Goal: Information Seeking & Learning: Learn about a topic

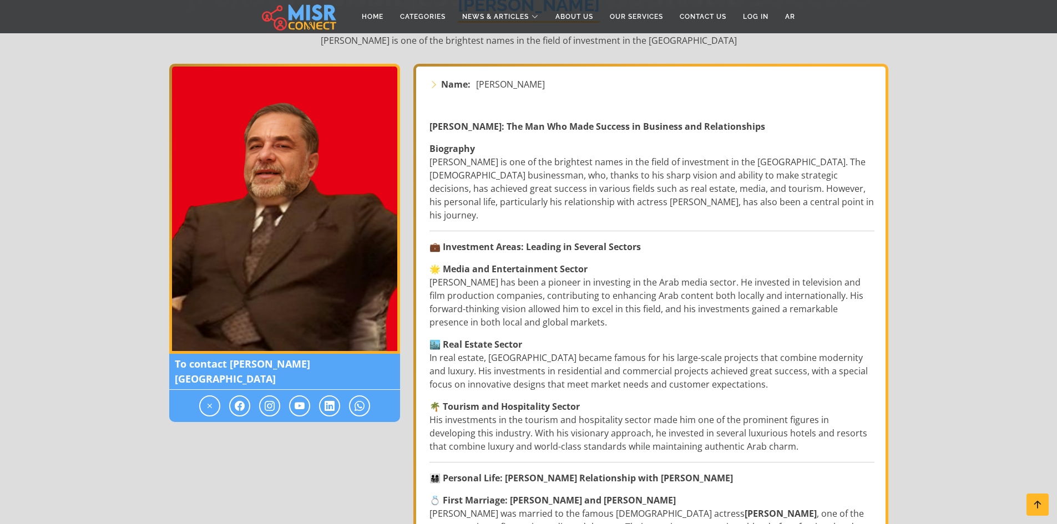
scroll to position [167, 0]
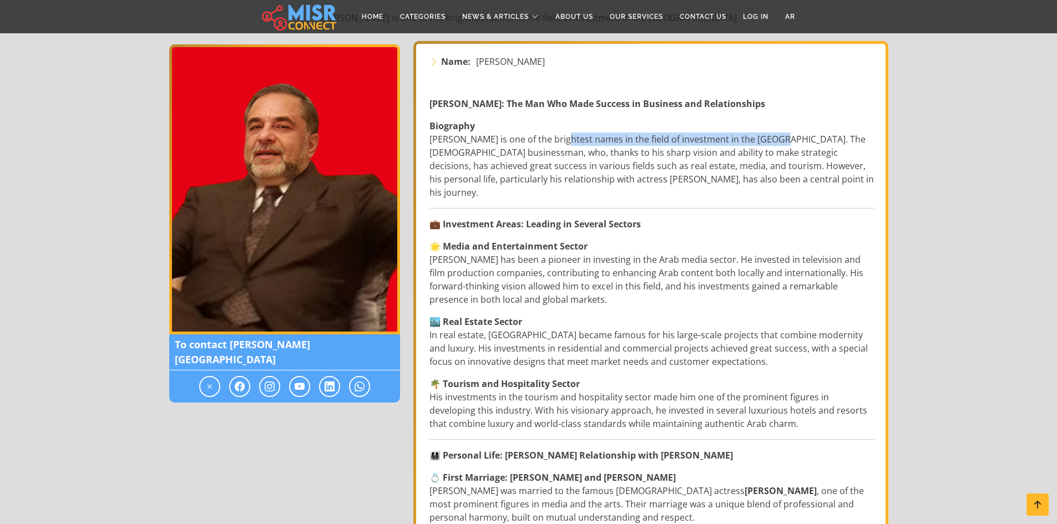
drag, startPoint x: 560, startPoint y: 142, endPoint x: 773, endPoint y: 139, distance: 212.6
click at [773, 139] on p "Biography [PERSON_NAME] is one of the brightest names in the field of investmen…" at bounding box center [652, 159] width 445 height 80
drag, startPoint x: 534, startPoint y: 155, endPoint x: 773, endPoint y: 155, distance: 238.1
click at [773, 155] on p "Biography [PERSON_NAME] is one of the brightest names in the field of investmen…" at bounding box center [652, 159] width 445 height 80
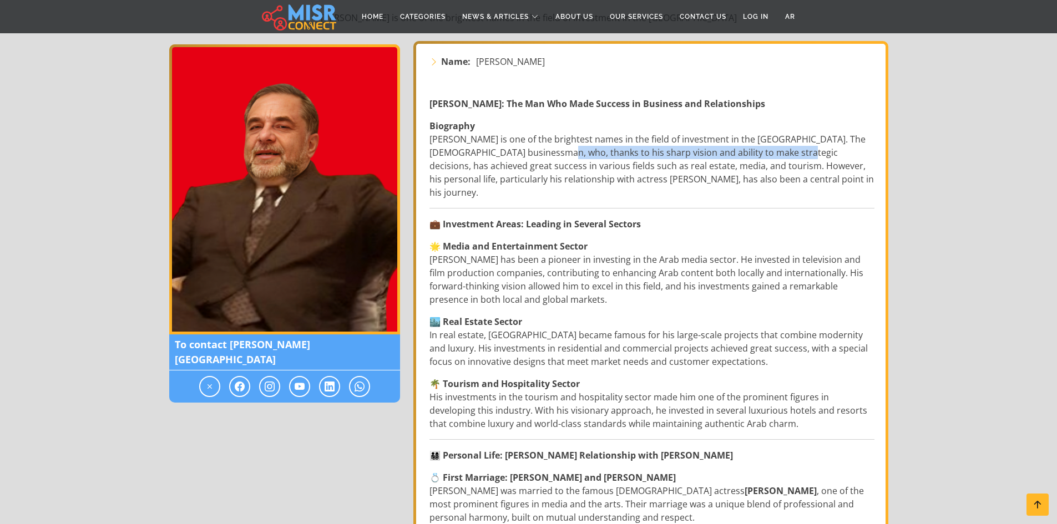
click at [773, 155] on p "Biography [PERSON_NAME] is one of the brightest names in the field of investmen…" at bounding box center [652, 159] width 445 height 80
drag, startPoint x: 534, startPoint y: 167, endPoint x: 680, endPoint y: 164, distance: 146.6
click at [680, 164] on p "Biography [PERSON_NAME] is one of the brightest names in the field of investmen…" at bounding box center [652, 159] width 445 height 80
click at [685, 169] on p "Biography [PERSON_NAME] is one of the brightest names in the field of investmen…" at bounding box center [652, 159] width 445 height 80
click at [760, 171] on p "Biography [PERSON_NAME] is one of the brightest names in the field of investmen…" at bounding box center [652, 159] width 445 height 80
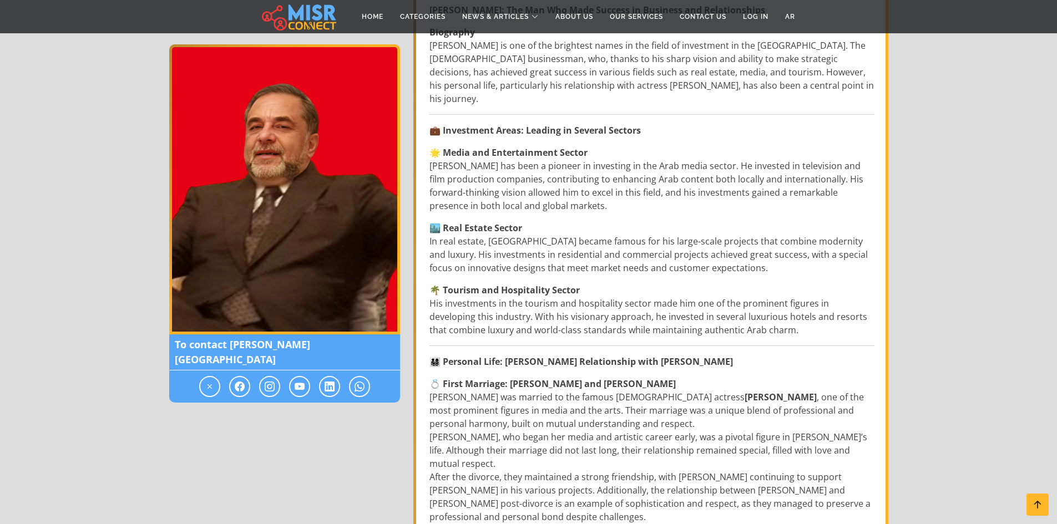
scroll to position [278, 0]
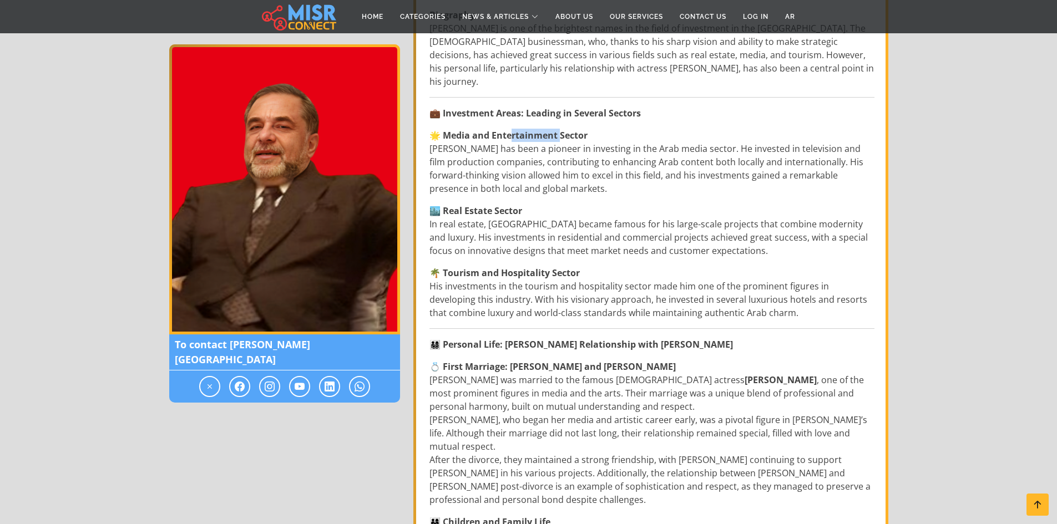
drag, startPoint x: 511, startPoint y: 120, endPoint x: 564, endPoint y: 123, distance: 53.4
click at [563, 129] on strong "🌟 Media and Entertainment Sector" at bounding box center [509, 135] width 158 height 12
click at [564, 129] on strong "🌟 Media and Entertainment Sector" at bounding box center [509, 135] width 158 height 12
drag, startPoint x: 528, startPoint y: 152, endPoint x: 721, endPoint y: 150, distance: 193.2
click at [719, 150] on p "🌟 Media and Entertainment Sector [PERSON_NAME][GEOGRAPHIC_DATA] has been a pion…" at bounding box center [652, 162] width 445 height 67
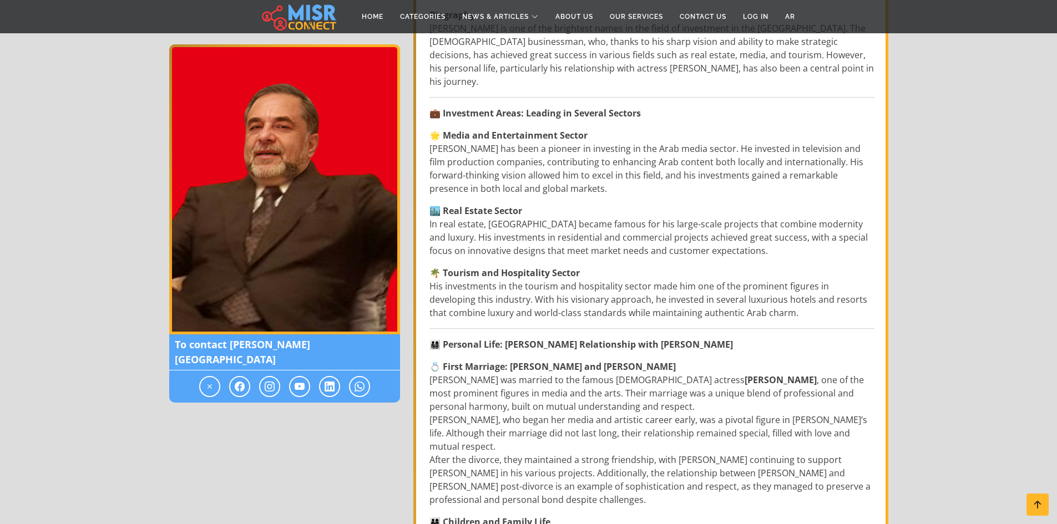
click at [721, 150] on p "🌟 Media and Entertainment Sector [PERSON_NAME][GEOGRAPHIC_DATA] has been a pion…" at bounding box center [652, 162] width 445 height 67
drag, startPoint x: 662, startPoint y: 150, endPoint x: 829, endPoint y: 154, distance: 167.1
click at [829, 154] on p "🌟 Media and Entertainment Sector [PERSON_NAME][GEOGRAPHIC_DATA] has been a pion…" at bounding box center [652, 162] width 445 height 67
drag, startPoint x: 502, startPoint y: 163, endPoint x: 693, endPoint y: 170, distance: 190.5
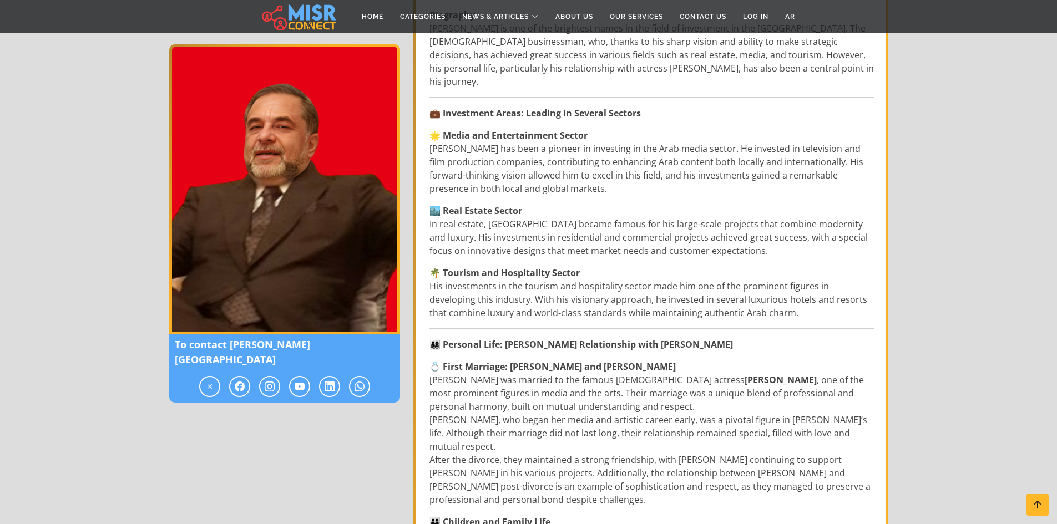
click at [693, 170] on p "🌟 Media and Entertainment Sector [PERSON_NAME][GEOGRAPHIC_DATA] has been a pion…" at bounding box center [652, 162] width 445 height 67
drag, startPoint x: 660, startPoint y: 160, endPoint x: 781, endPoint y: 163, distance: 121.0
click at [781, 163] on p "🌟 Media and Entertainment Sector [PERSON_NAME][GEOGRAPHIC_DATA] has been a pion…" at bounding box center [652, 162] width 445 height 67
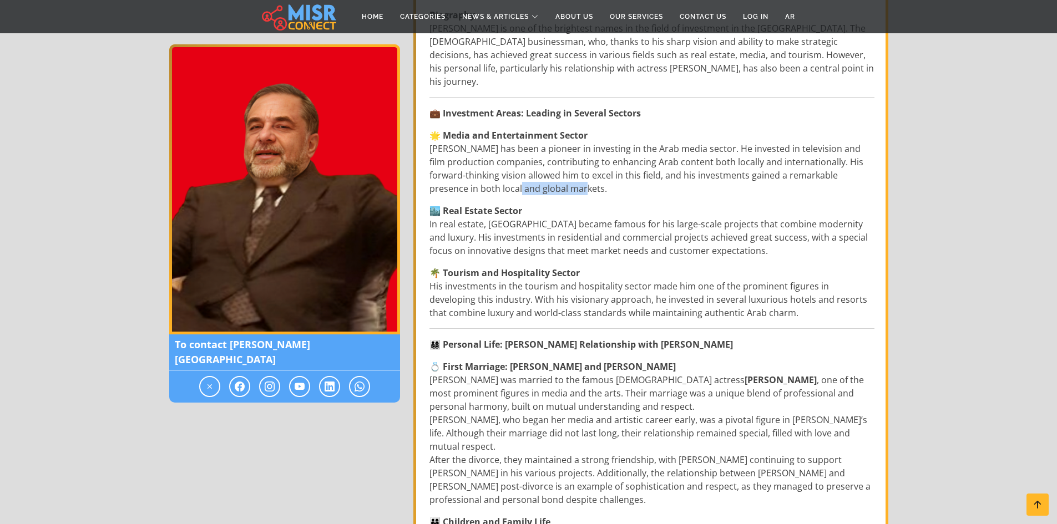
drag, startPoint x: 475, startPoint y: 177, endPoint x: 553, endPoint y: 177, distance: 77.7
click at [550, 177] on p "🌟 Media and Entertainment Sector [PERSON_NAME][GEOGRAPHIC_DATA] has been a pion…" at bounding box center [652, 162] width 445 height 67
click at [556, 177] on p "🌟 Media and Entertainment Sector [PERSON_NAME][GEOGRAPHIC_DATA] has been a pion…" at bounding box center [652, 162] width 445 height 67
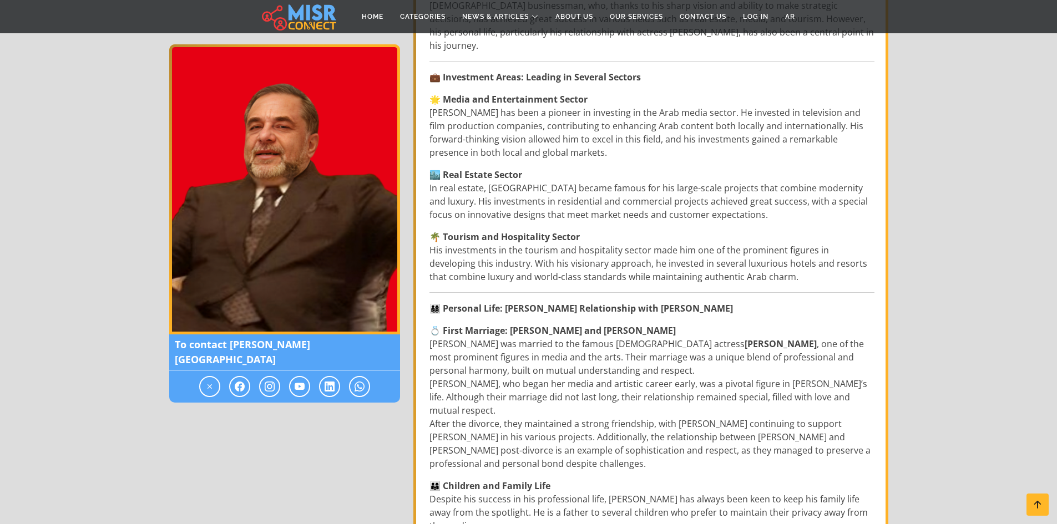
scroll to position [333, 0]
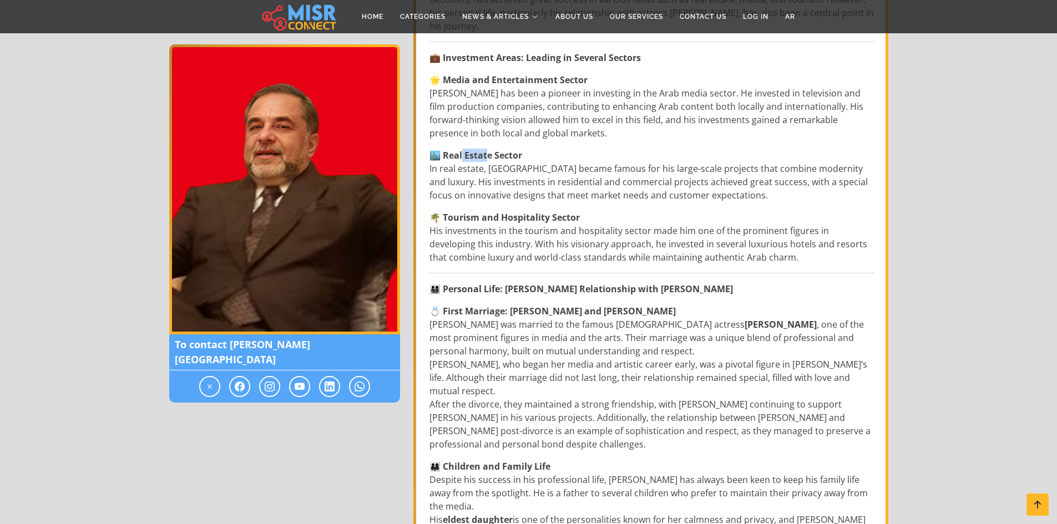
drag, startPoint x: 464, startPoint y: 139, endPoint x: 520, endPoint y: 144, distance: 56.2
click at [516, 149] on strong "🏙️ Real Estate Sector" at bounding box center [476, 155] width 93 height 12
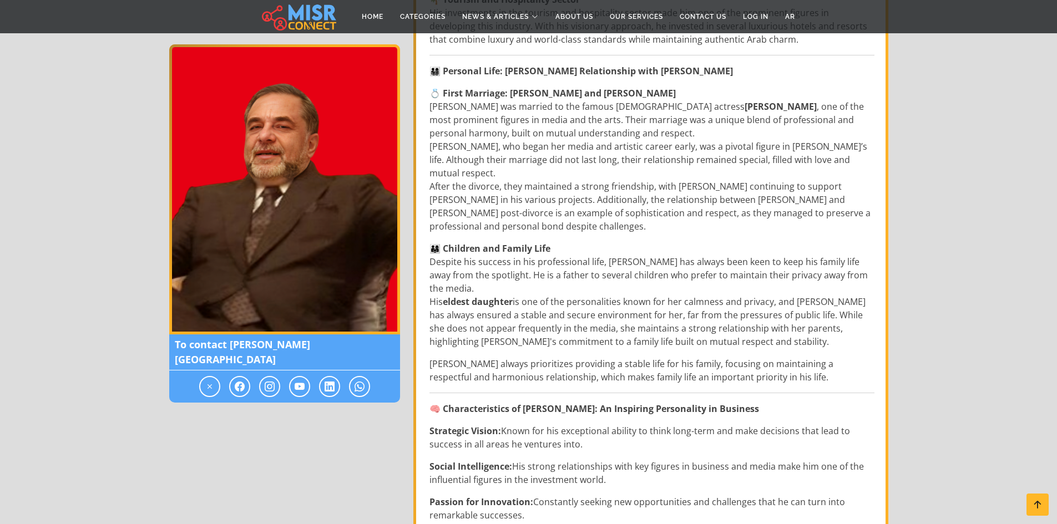
scroll to position [500, 0]
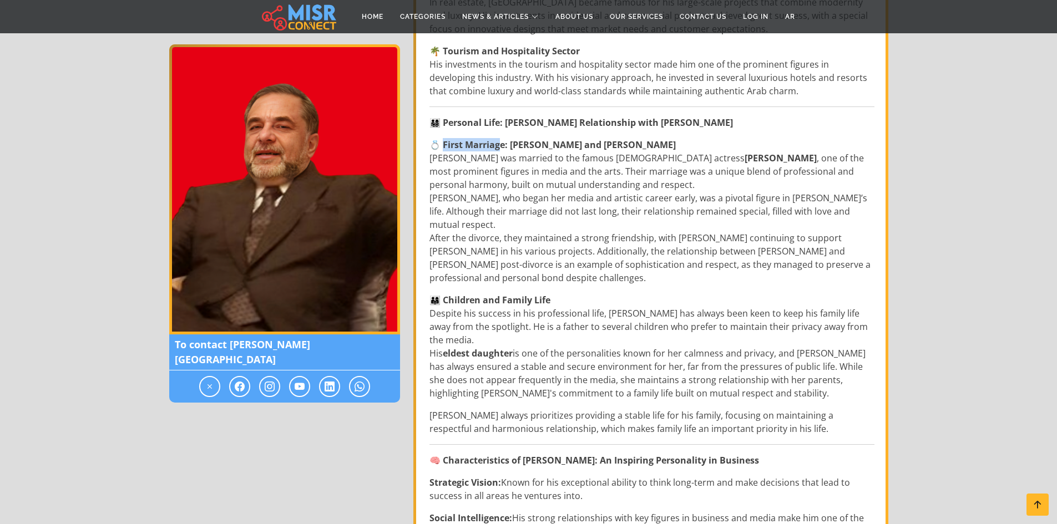
drag, startPoint x: 444, startPoint y: 130, endPoint x: 502, endPoint y: 130, distance: 58.3
click at [502, 139] on strong "💍 First Marriage: [PERSON_NAME] and [PERSON_NAME]" at bounding box center [553, 145] width 246 height 12
drag, startPoint x: 446, startPoint y: 147, endPoint x: 485, endPoint y: 145, distance: 38.9
click at [485, 145] on p "💍 First Marriage: [PERSON_NAME] and Esaad [PERSON_NAME] [PERSON_NAME] was marri…" at bounding box center [652, 211] width 445 height 147
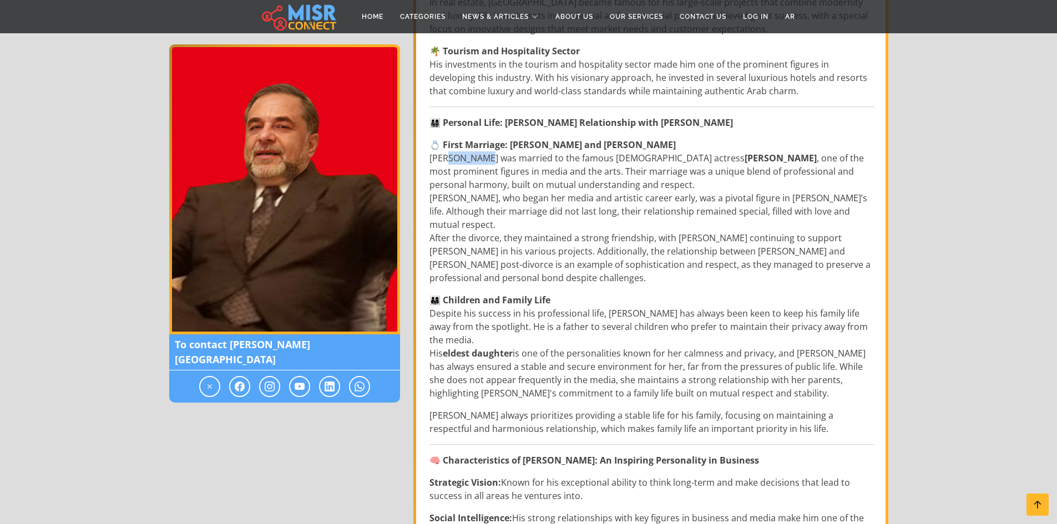
click at [485, 145] on p "💍 First Marriage: [PERSON_NAME] and Esaad [PERSON_NAME] [PERSON_NAME] was marri…" at bounding box center [652, 211] width 445 height 147
drag, startPoint x: 556, startPoint y: 160, endPoint x: 867, endPoint y: 158, distance: 311.4
click at [867, 158] on p "💍 First Marriage: [PERSON_NAME] and Esaad [PERSON_NAME] [PERSON_NAME] was marri…" at bounding box center [652, 211] width 445 height 147
drag, startPoint x: 446, startPoint y: 172, endPoint x: 629, endPoint y: 167, distance: 182.7
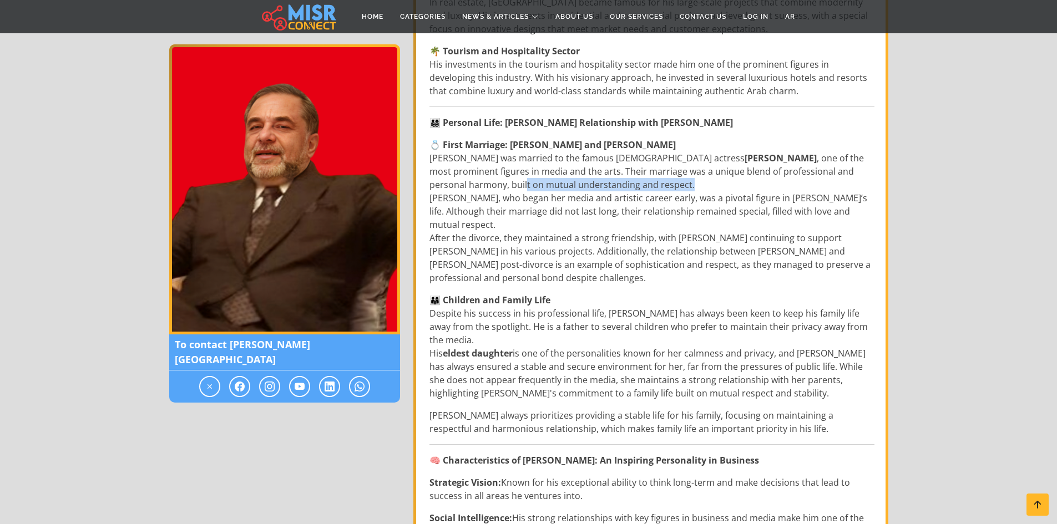
click at [629, 167] on p "💍 First Marriage: [PERSON_NAME] and Esaad [PERSON_NAME] [PERSON_NAME] was marri…" at bounding box center [652, 211] width 445 height 147
drag, startPoint x: 536, startPoint y: 240, endPoint x: 707, endPoint y: 244, distance: 171.5
click at [707, 244] on p "💍 First Marriage: [PERSON_NAME] and Esaad [PERSON_NAME] [PERSON_NAME] was marri…" at bounding box center [652, 211] width 445 height 147
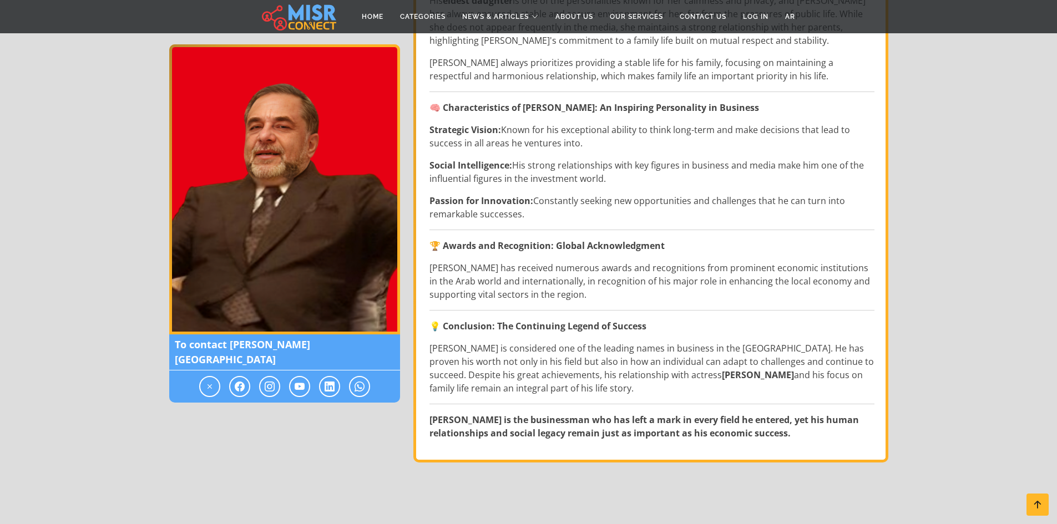
scroll to position [833, 0]
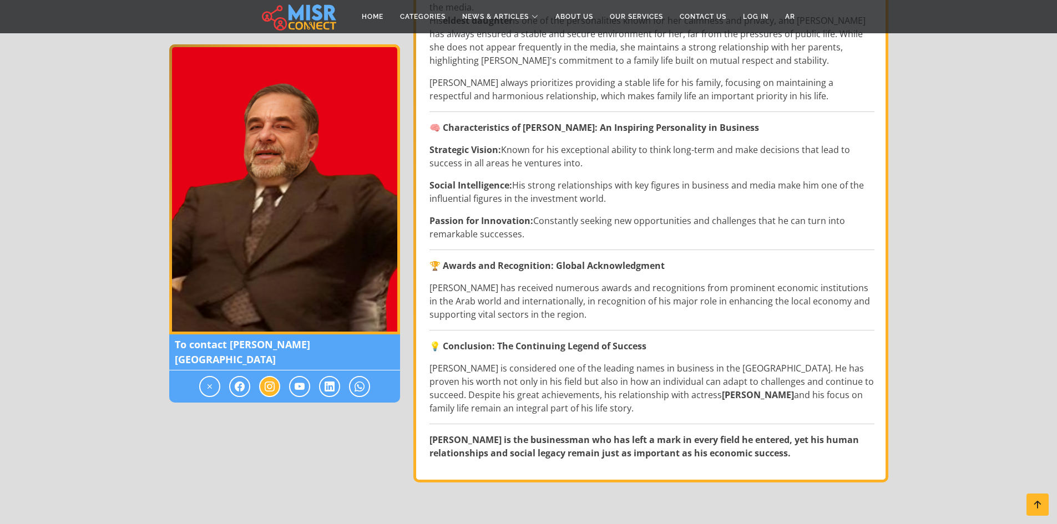
click at [273, 380] on icon at bounding box center [270, 386] width 10 height 13
click at [269, 380] on icon at bounding box center [270, 386] width 10 height 13
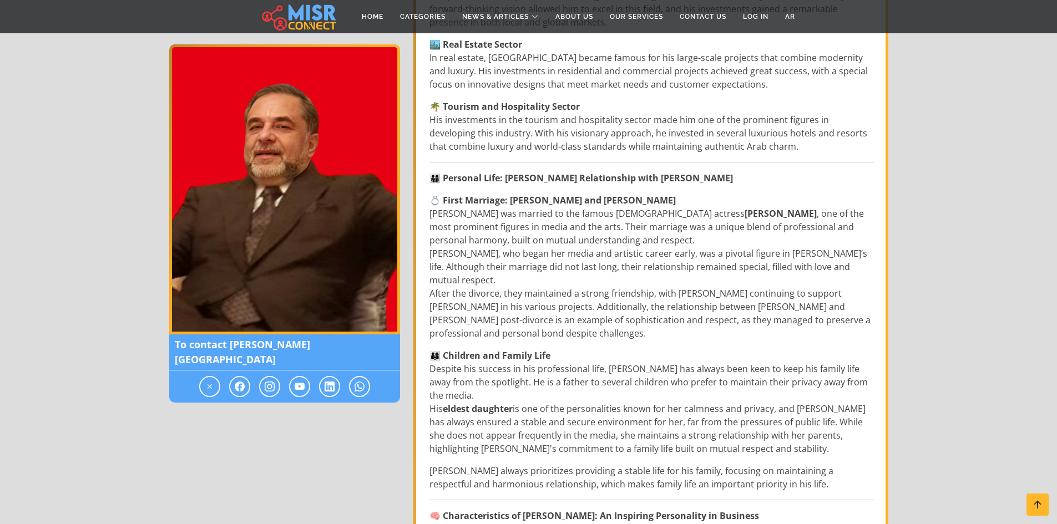
scroll to position [111, 0]
